Goal: Task Accomplishment & Management: Manage account settings

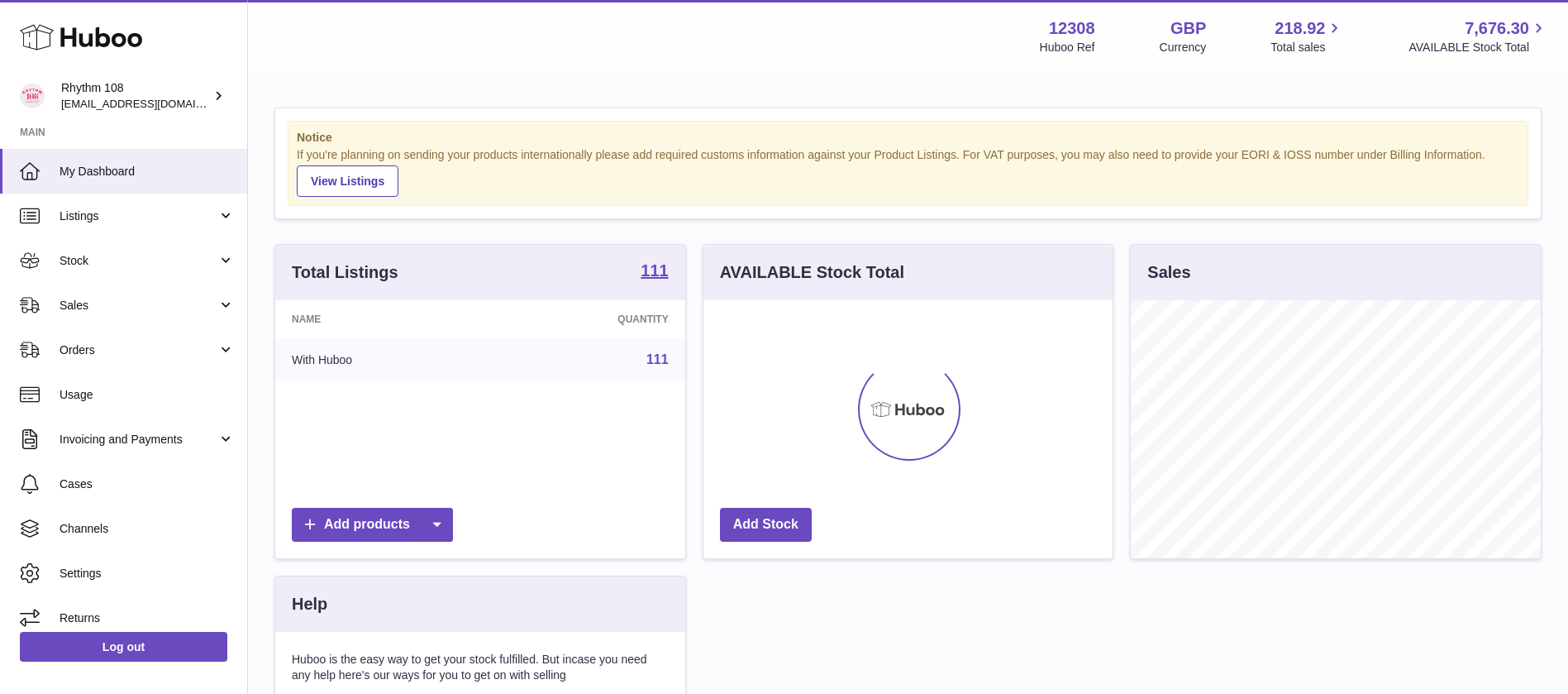
scroll to position [258, 410]
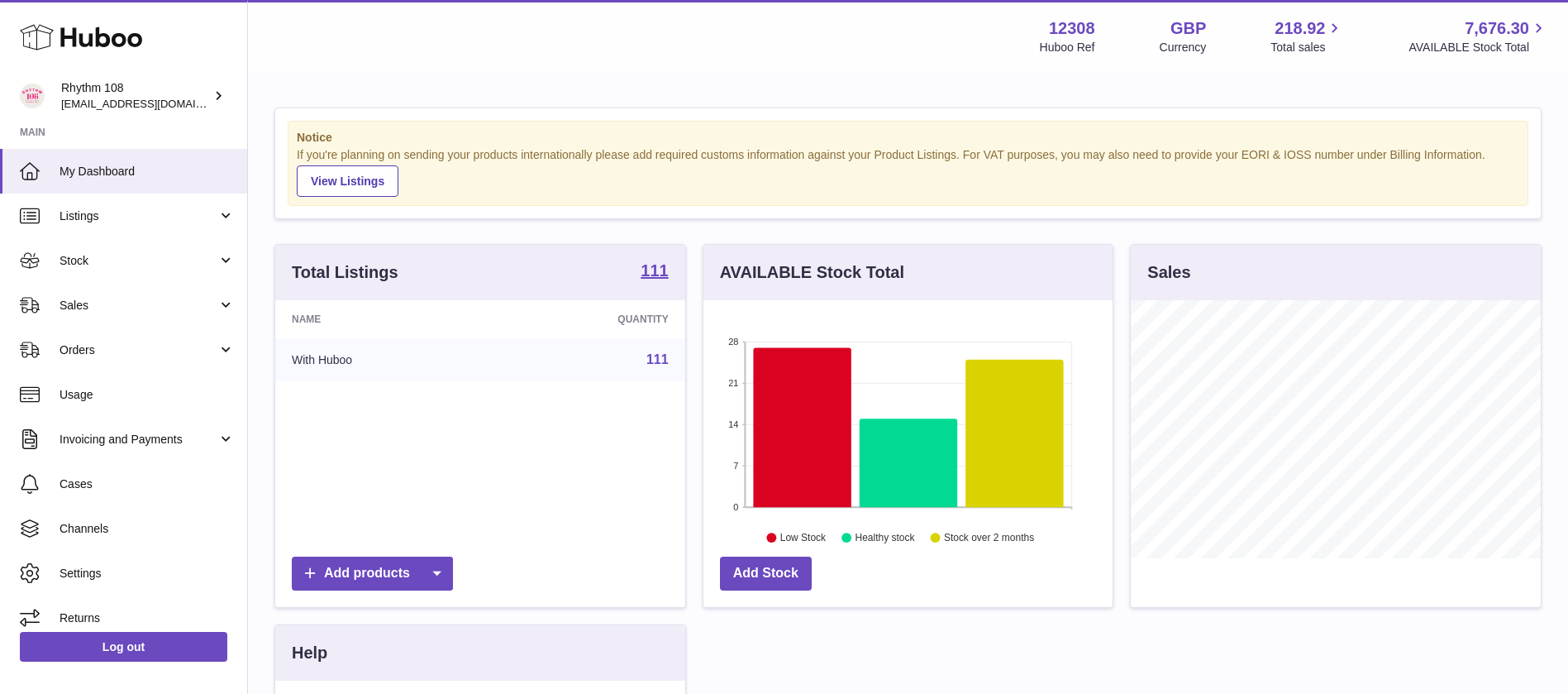
click at [616, 40] on div "Menu Huboo 12308 Huboo Ref GBP Currency 218.92 Total sales 7,676.30 AVAILABLE S…" at bounding box center [908, 36] width 1281 height 38
click at [270, 71] on div "Menu Huboo 12308 Huboo Ref GBP Currency 218.92 Total sales 7,676.30 AVAILABLE S…" at bounding box center [908, 36] width 1320 height 73
click at [149, 253] on span "Stock" at bounding box center [138, 260] width 158 height 15
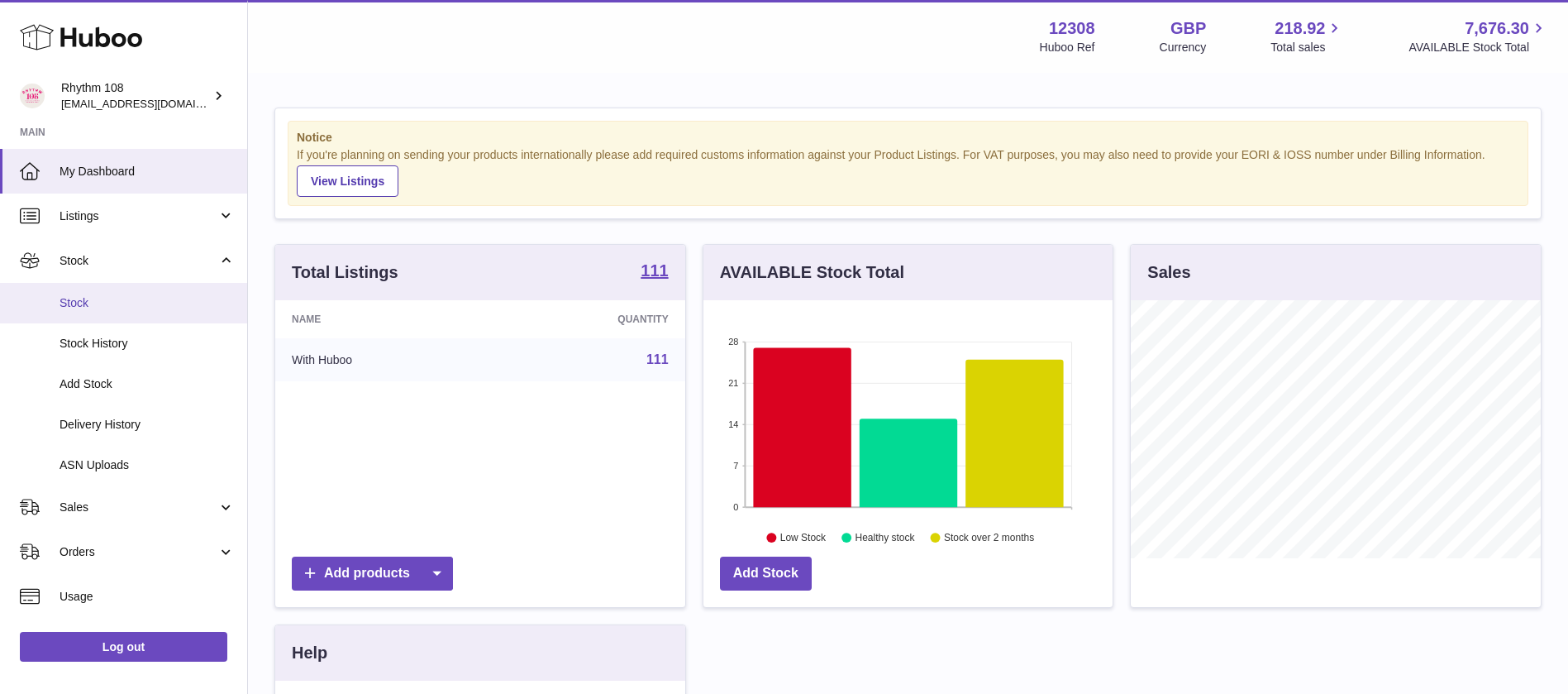
click at [89, 298] on span "Stock" at bounding box center [147, 302] width 176 height 15
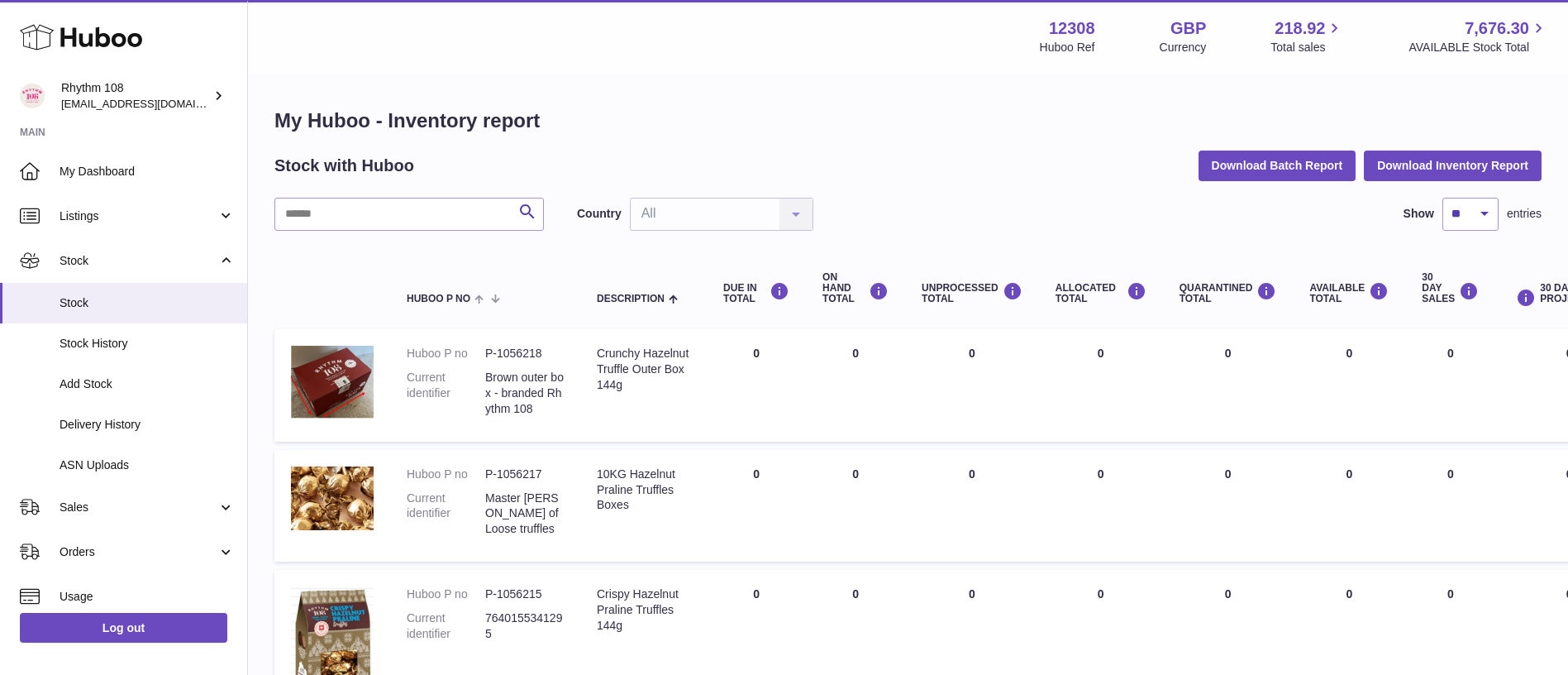
drag, startPoint x: 692, startPoint y: 76, endPoint x: 735, endPoint y: 192, distance: 123.7
click at [670, 154] on div "Stock with Huboo Download Batch Report Download Inventory Report" at bounding box center [908, 165] width 1267 height 30
click at [129, 436] on link "Delivery History" at bounding box center [123, 424] width 248 height 40
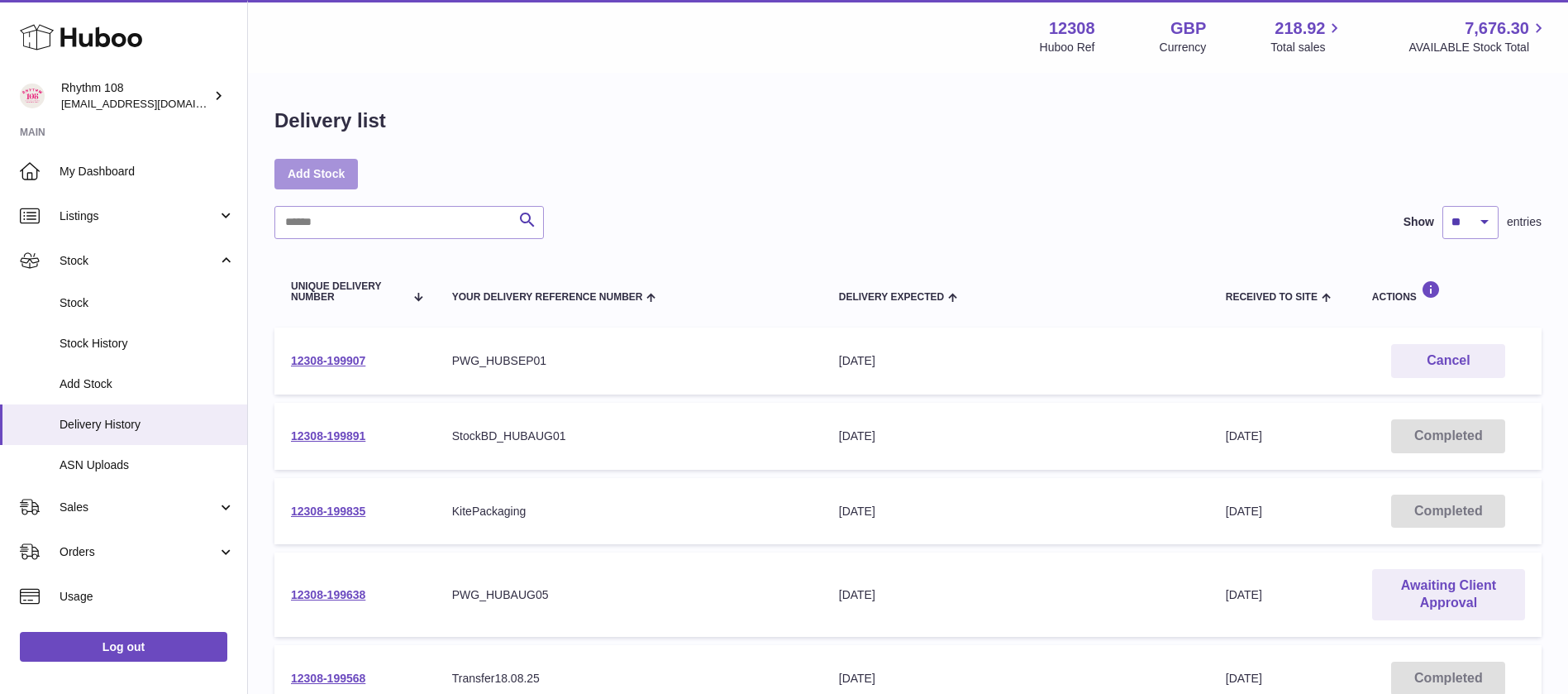
click at [321, 176] on link "Add Stock" at bounding box center [316, 173] width 84 height 30
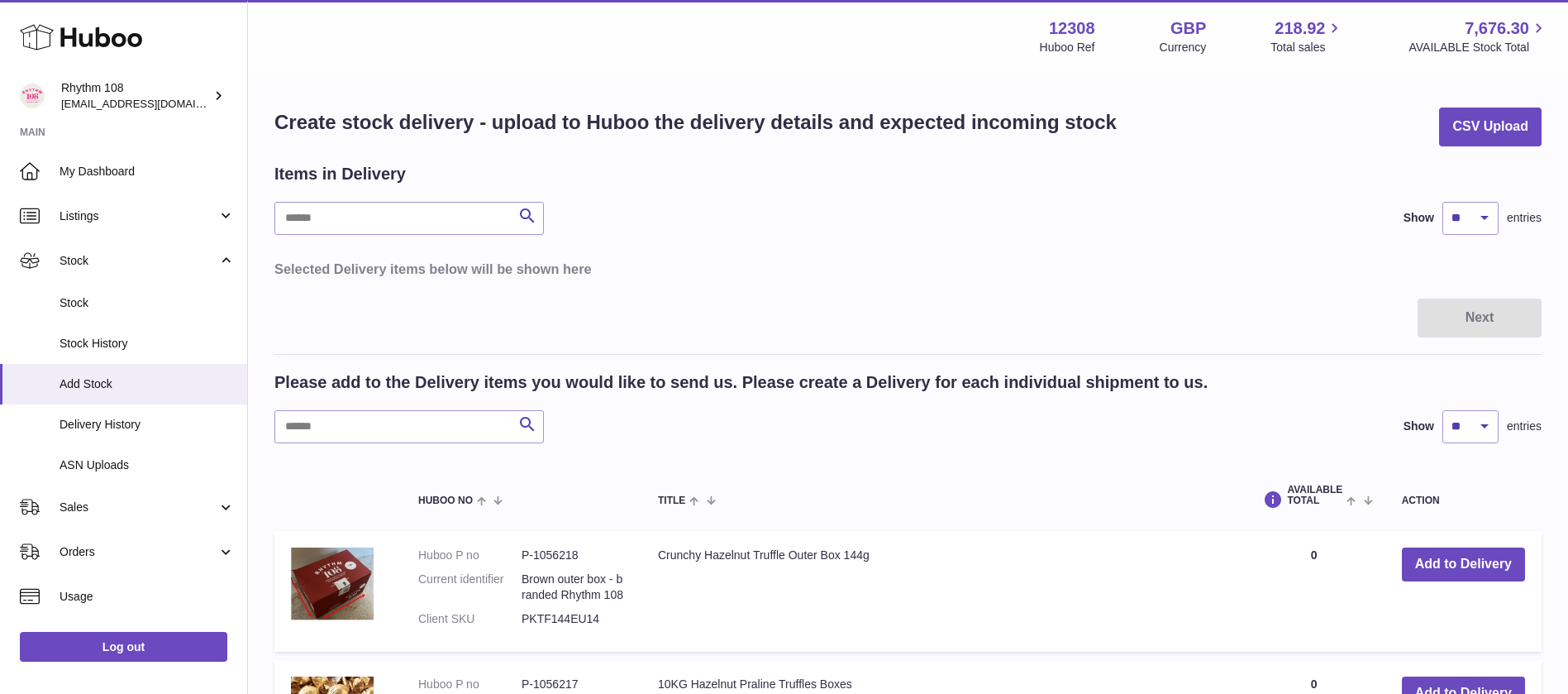
click at [913, 181] on div "Items in Delivery" at bounding box center [908, 174] width 1267 height 23
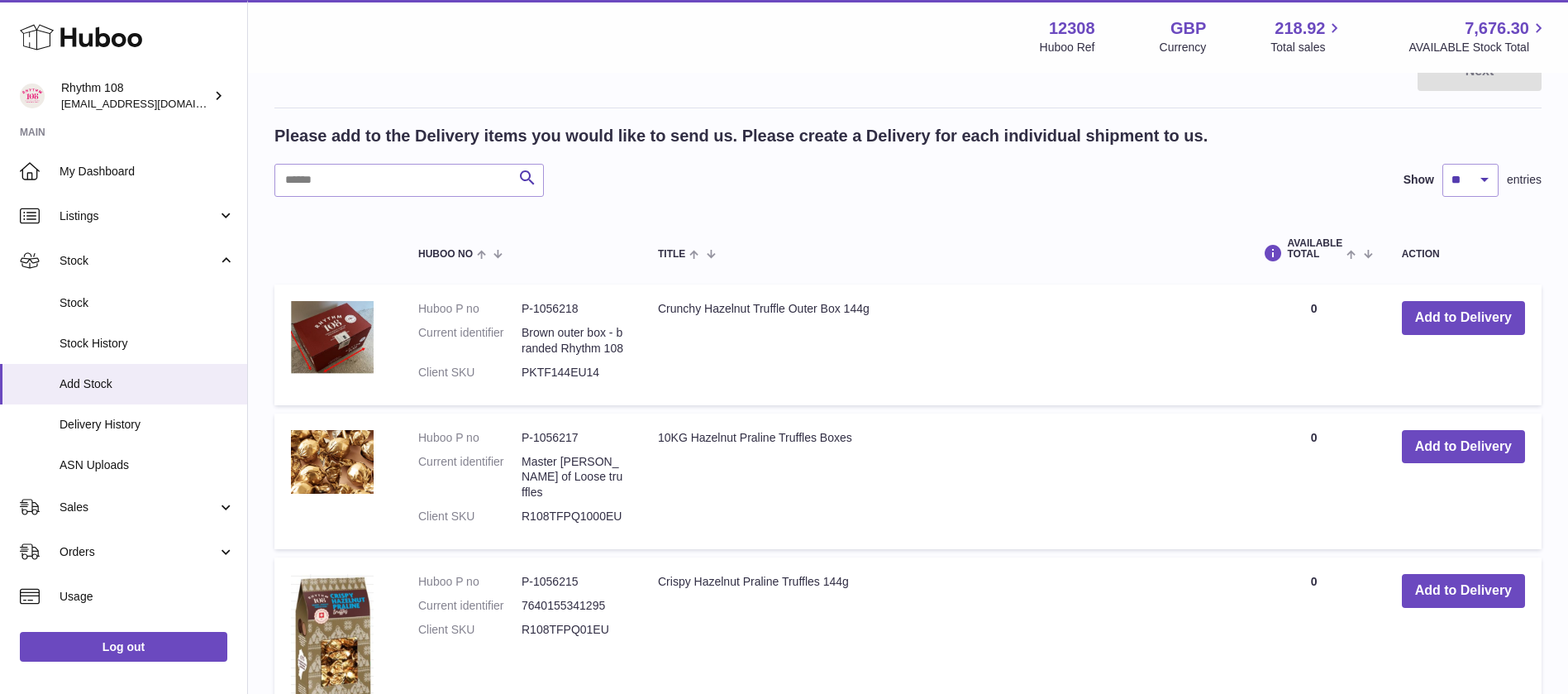
scroll to position [248, 0]
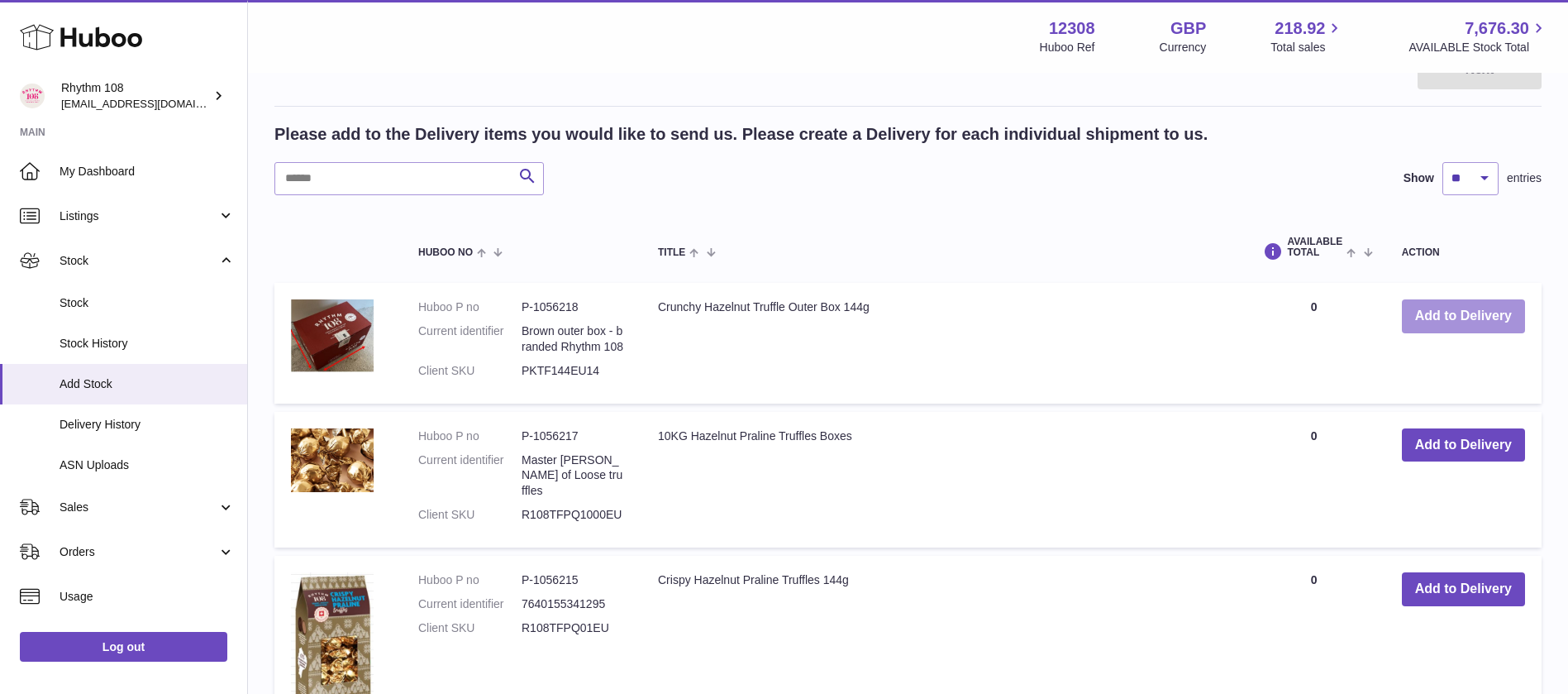
click at [1437, 311] on button "Add to Delivery" at bounding box center [1464, 317] width 123 height 34
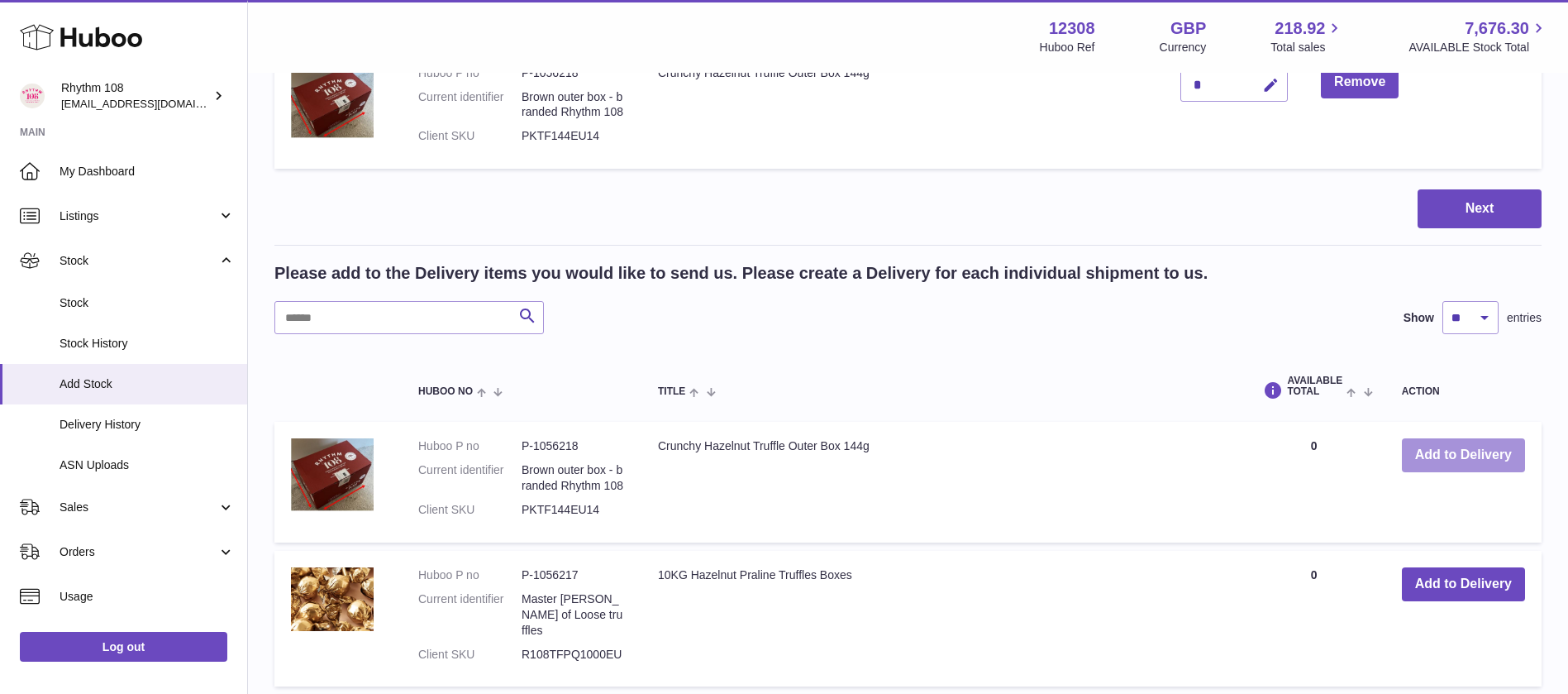
scroll to position [372, 0]
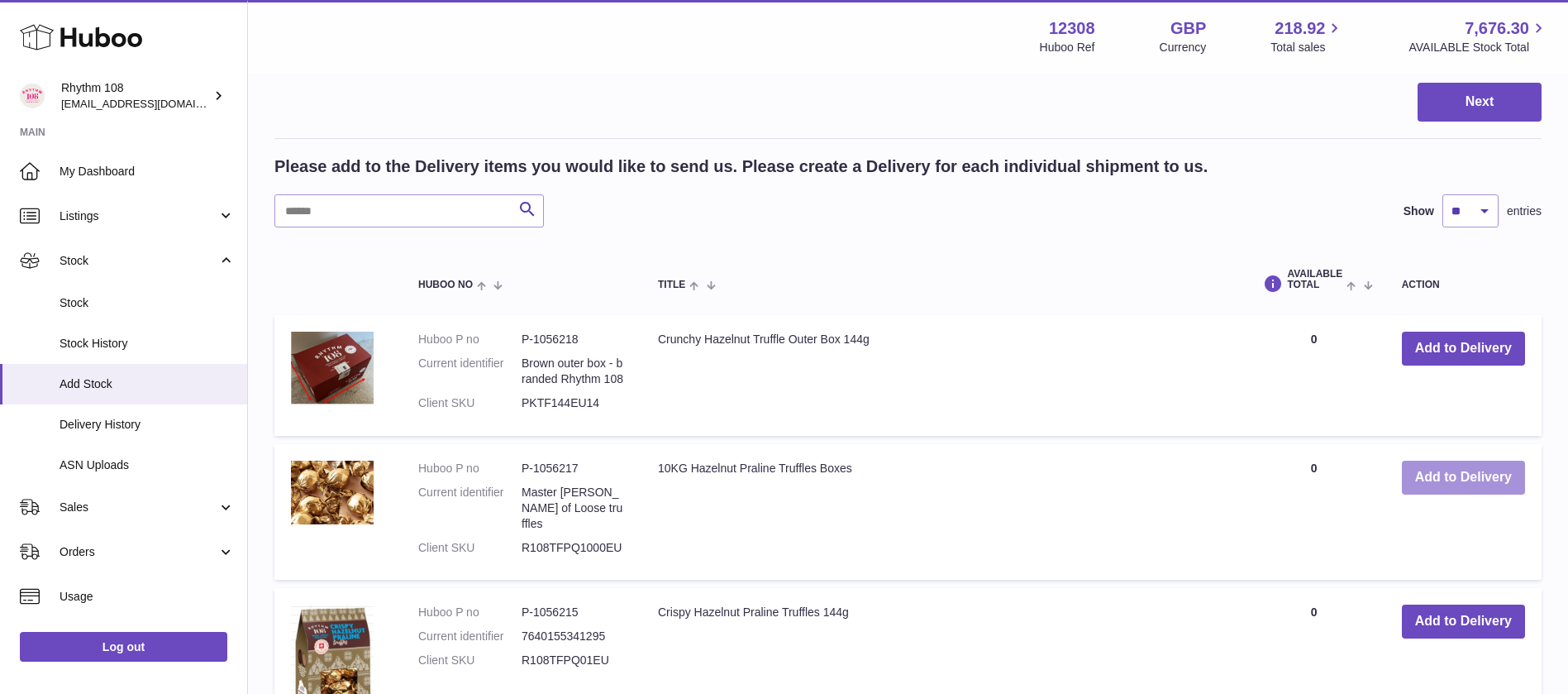
click at [1426, 472] on button "Add to Delivery" at bounding box center [1464, 478] width 123 height 34
